Goal: Check status: Check status

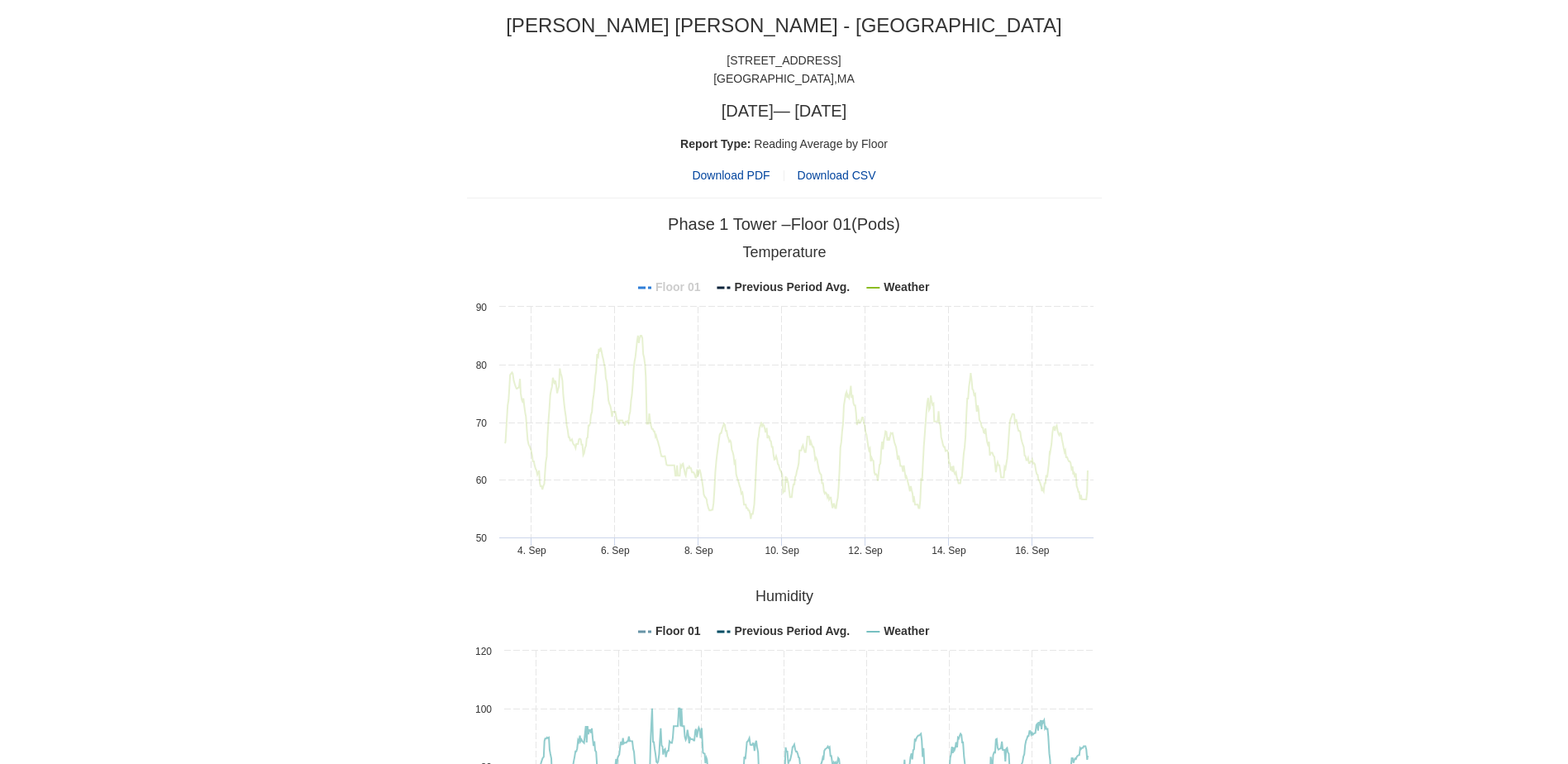
click at [673, 284] on tspan "Floor 01" at bounding box center [677, 286] width 45 height 13
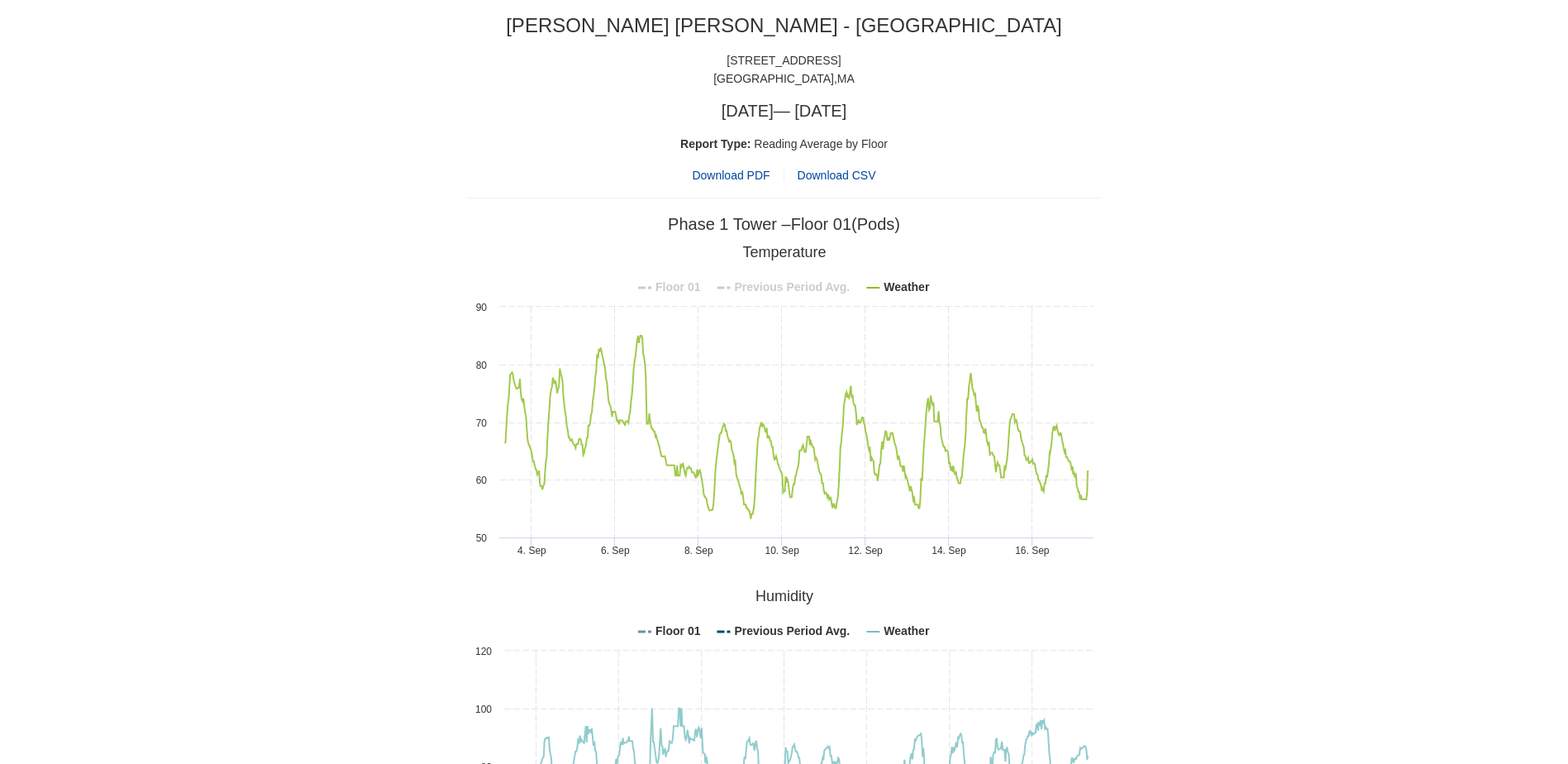
click at [757, 291] on tspan "Previous Period Avg." at bounding box center [791, 286] width 116 height 13
